Goal: Information Seeking & Learning: Learn about a topic

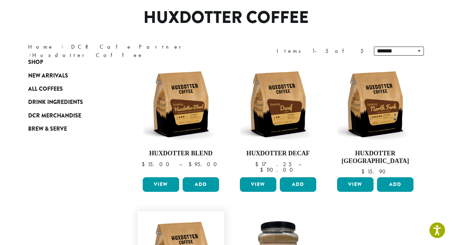
scroll to position [22, 0]
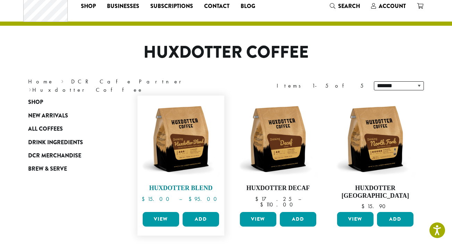
click at [178, 134] on img at bounding box center [181, 139] width 80 height 80
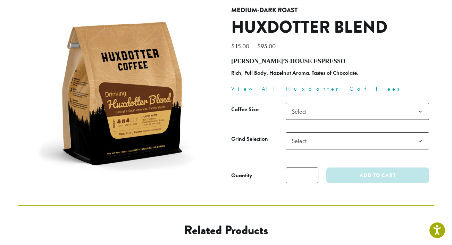
scroll to position [116, 0]
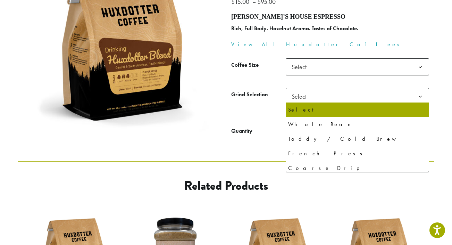
click at [420, 96] on b at bounding box center [420, 96] width 17 height 17
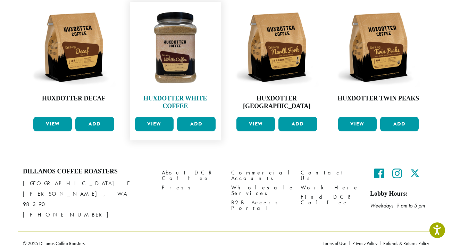
scroll to position [321, 0]
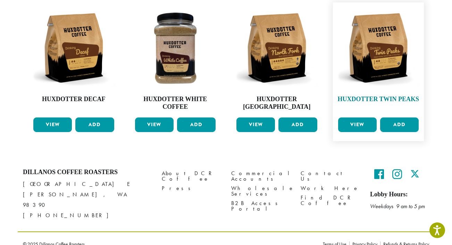
click at [391, 52] on img at bounding box center [378, 48] width 84 height 84
click at [386, 63] on img at bounding box center [378, 48] width 84 height 84
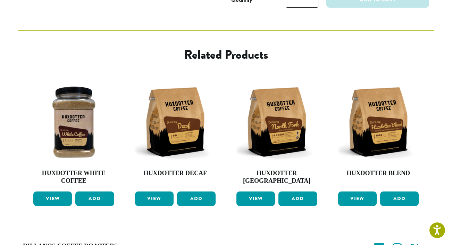
scroll to position [274, 0]
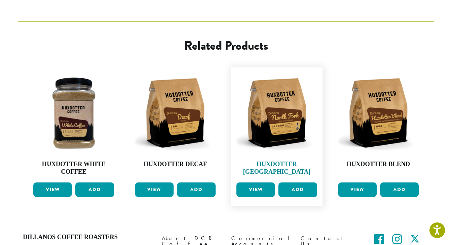
click at [289, 108] on img at bounding box center [277, 113] width 84 height 84
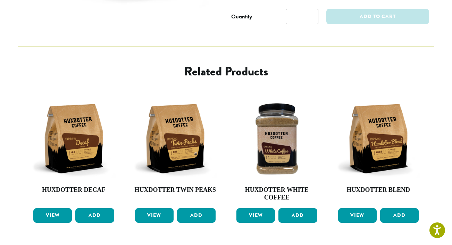
scroll to position [271, 0]
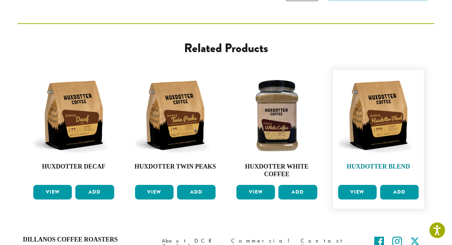
click at [380, 98] on img at bounding box center [378, 115] width 84 height 84
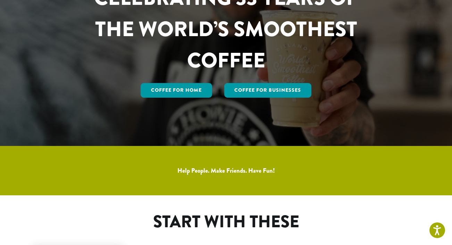
scroll to position [97, 0]
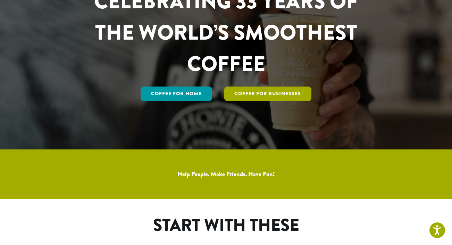
click at [259, 95] on link "Coffee For Businesses" at bounding box center [267, 93] width 87 height 15
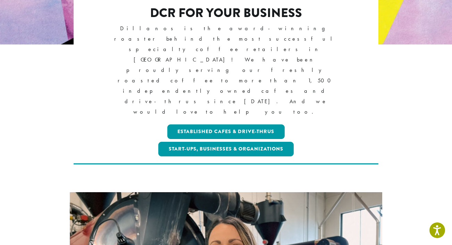
scroll to position [214, 0]
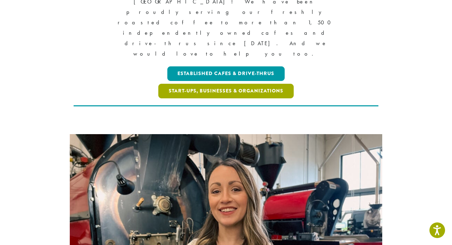
click at [249, 84] on link "Start-ups, Businesses & Organizations" at bounding box center [225, 91] width 135 height 15
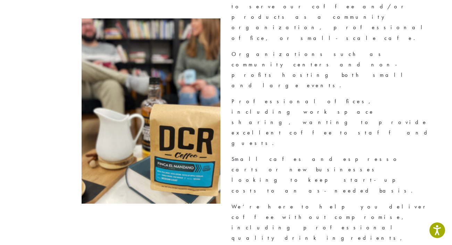
scroll to position [827, 0]
